Goal: Task Accomplishment & Management: Manage account settings

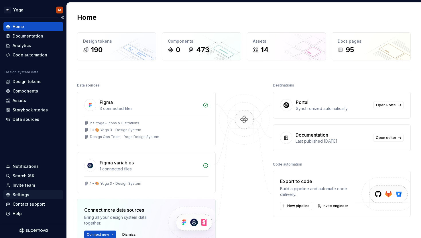
click at [25, 196] on div "Settings" at bounding box center [21, 195] width 17 height 6
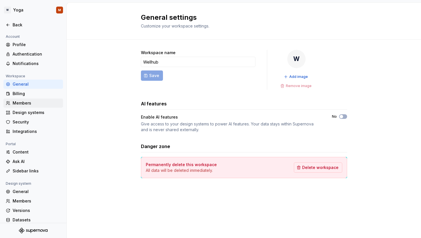
click at [34, 104] on div "Members" at bounding box center [37, 103] width 48 height 6
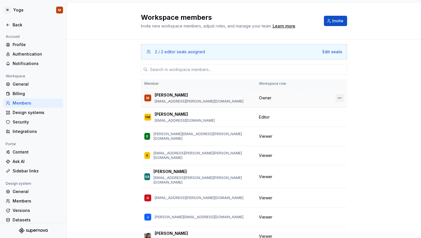
click at [336, 96] on button "button" at bounding box center [339, 98] width 8 height 8
click at [287, 109] on div "Transfer ownership" at bounding box center [292, 109] width 39 height 6
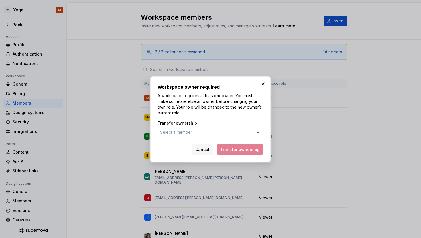
click at [230, 130] on button "Select a member" at bounding box center [210, 132] width 106 height 10
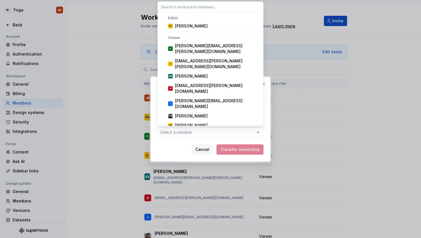
click at [206, 147] on div "natalio" at bounding box center [217, 150] width 85 height 6
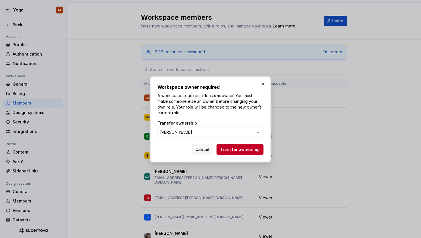
click at [252, 143] on div "Cancel Transfer ownership" at bounding box center [210, 148] width 106 height 13
click at [253, 145] on button "Transfer ownership" at bounding box center [239, 149] width 47 height 10
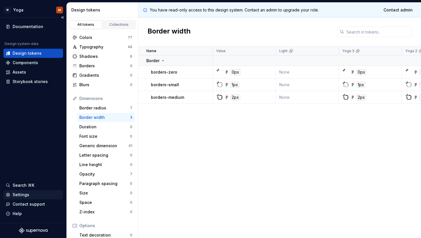
click at [16, 195] on div "Settings" at bounding box center [21, 195] width 17 height 6
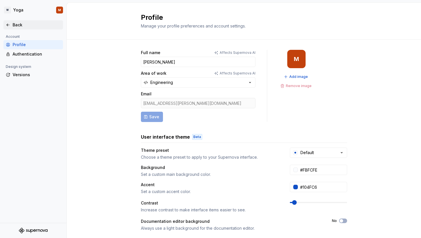
click at [9, 23] on icon at bounding box center [8, 25] width 5 height 5
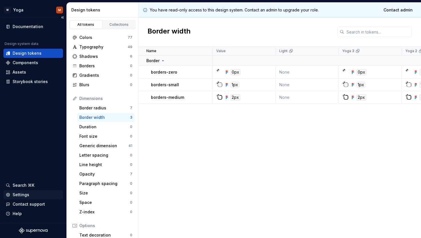
click at [27, 193] on div "Settings" at bounding box center [21, 195] width 17 height 6
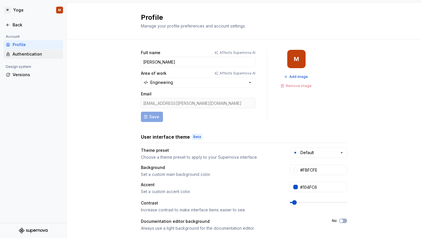
click at [14, 56] on div "Authentication" at bounding box center [37, 54] width 48 height 6
